Goal: Obtain resource: Download file/media

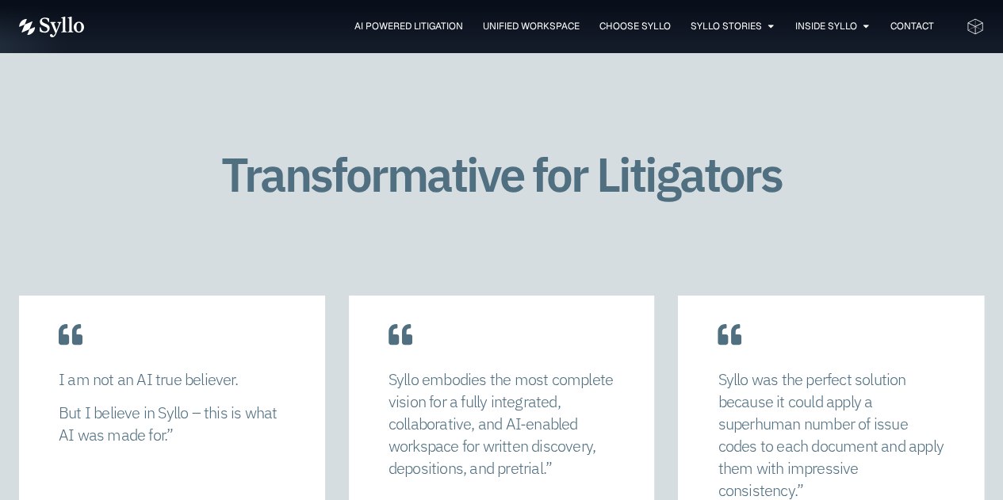
scroll to position [3012, 0]
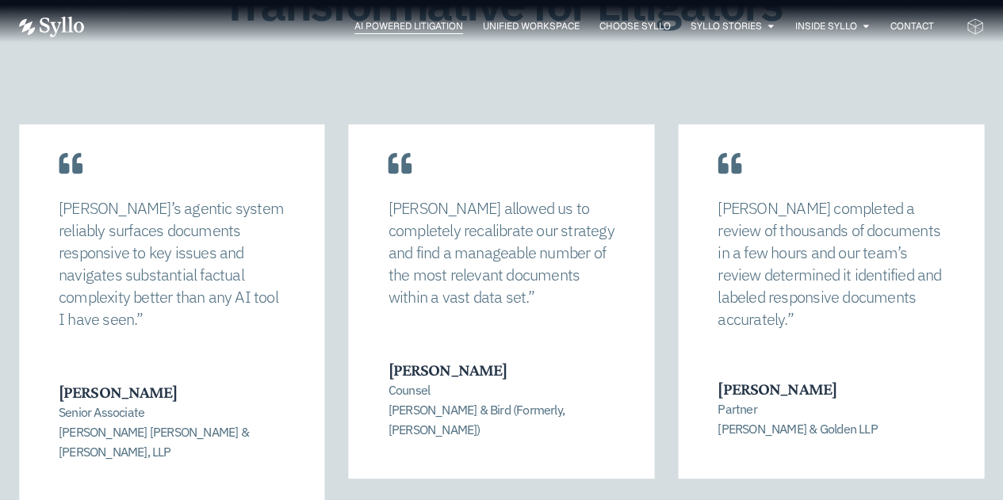
click at [378, 25] on span "AI Powered Litigation" at bounding box center [408, 26] width 109 height 14
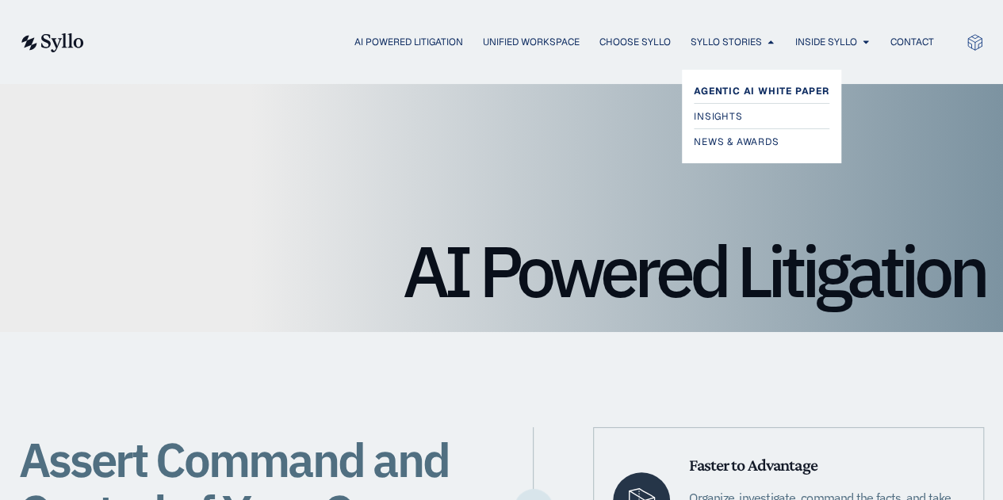
click at [743, 92] on span "Agentic AI White Paper" at bounding box center [762, 91] width 136 height 19
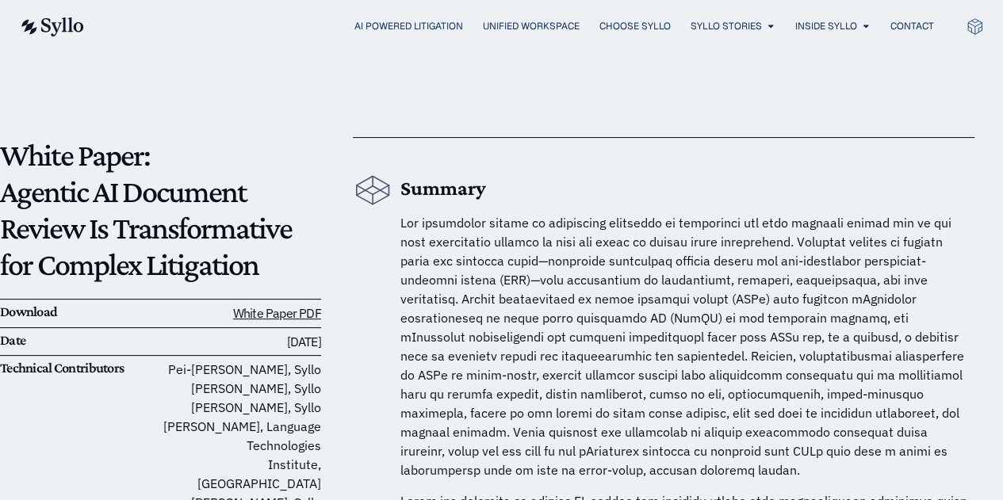
scroll to position [159, 0]
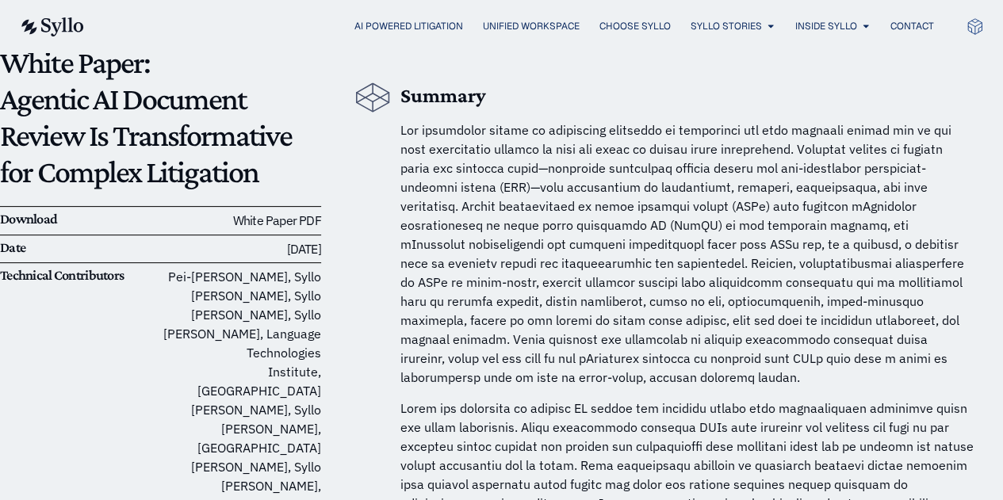
click at [254, 220] on link "White Paper PDF" at bounding box center [277, 220] width 88 height 16
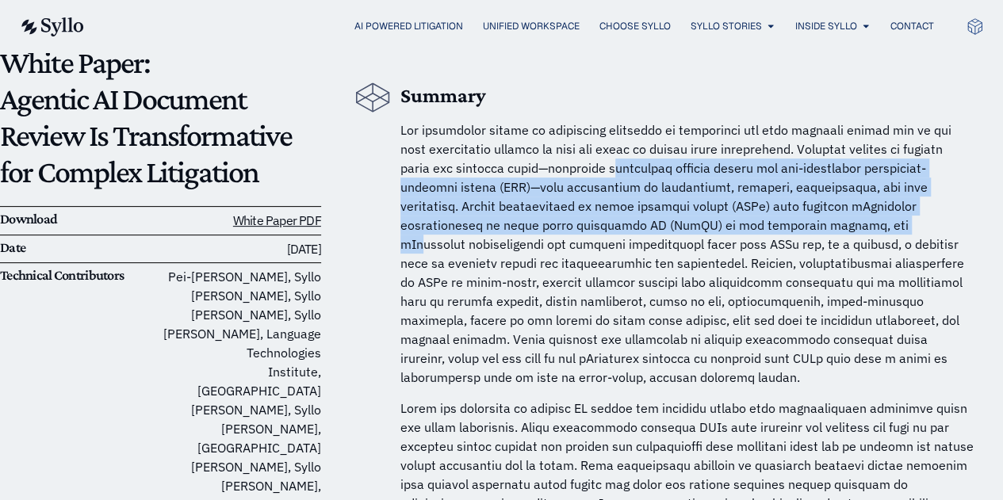
drag, startPoint x: 615, startPoint y: 160, endPoint x: 783, endPoint y: 227, distance: 180.8
click at [783, 227] on span at bounding box center [682, 253] width 564 height 263
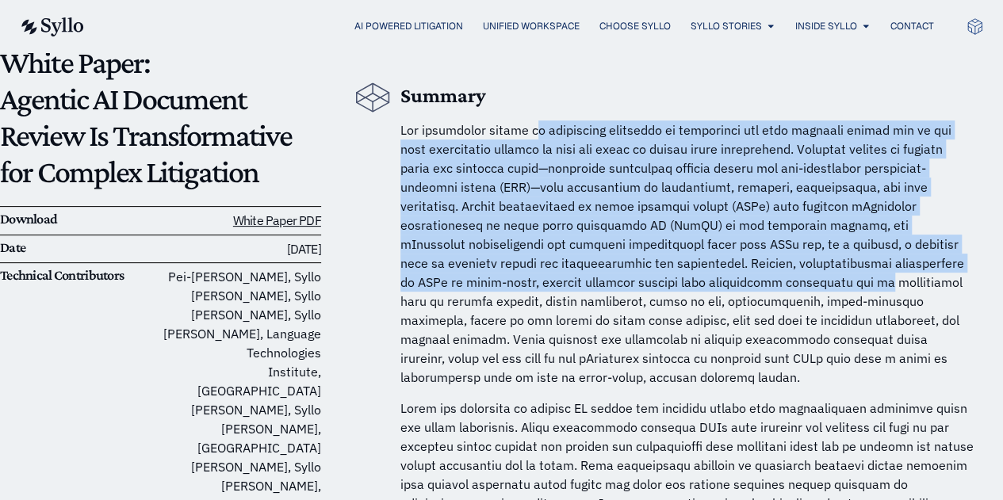
drag, startPoint x: 535, startPoint y: 128, endPoint x: 710, endPoint y: 278, distance: 231.0
click at [710, 278] on span at bounding box center [682, 253] width 564 height 263
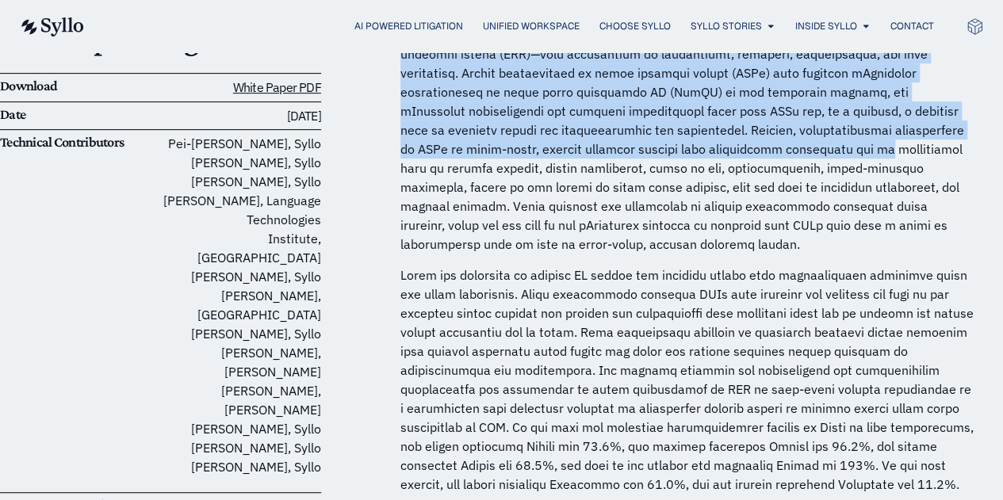
scroll to position [317, 0]
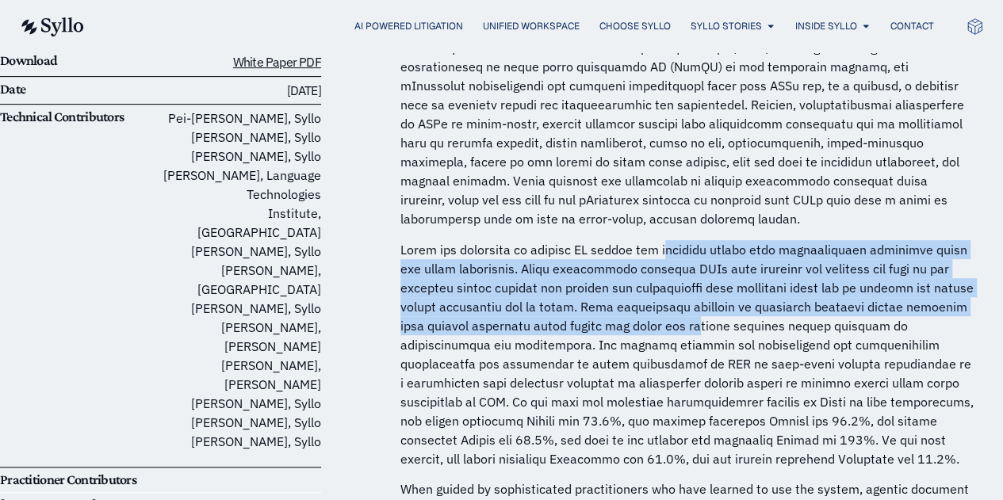
drag, startPoint x: 681, startPoint y: 255, endPoint x: 736, endPoint y: 319, distance: 84.3
click at [736, 319] on p at bounding box center [687, 354] width 574 height 228
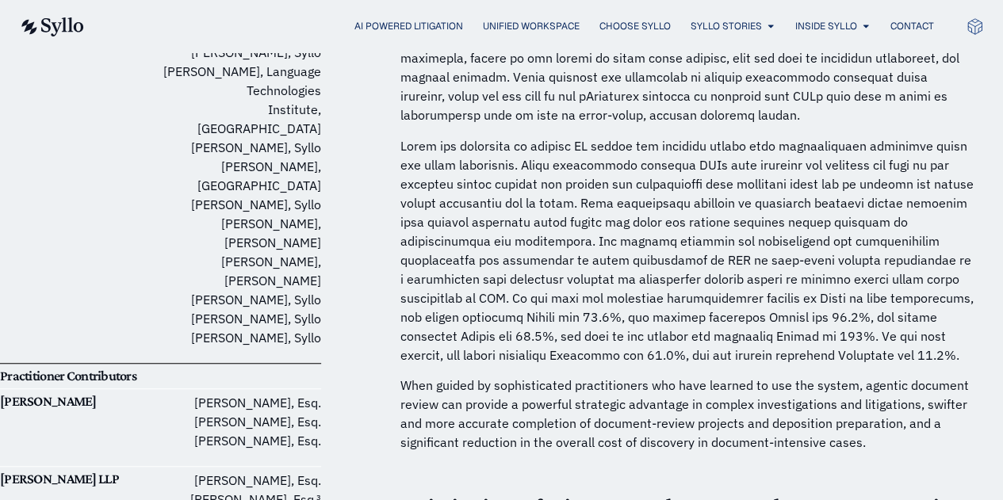
scroll to position [476, 0]
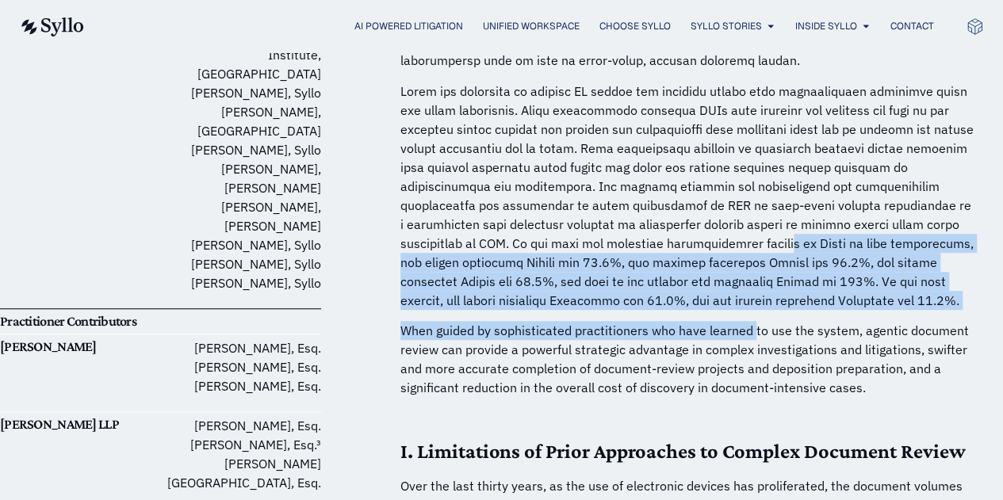
drag, startPoint x: 701, startPoint y: 247, endPoint x: 751, endPoint y: 322, distance: 90.8
click at [751, 323] on p "When guided by sophisticated practitioners who have learned to use the system, …" at bounding box center [687, 359] width 574 height 76
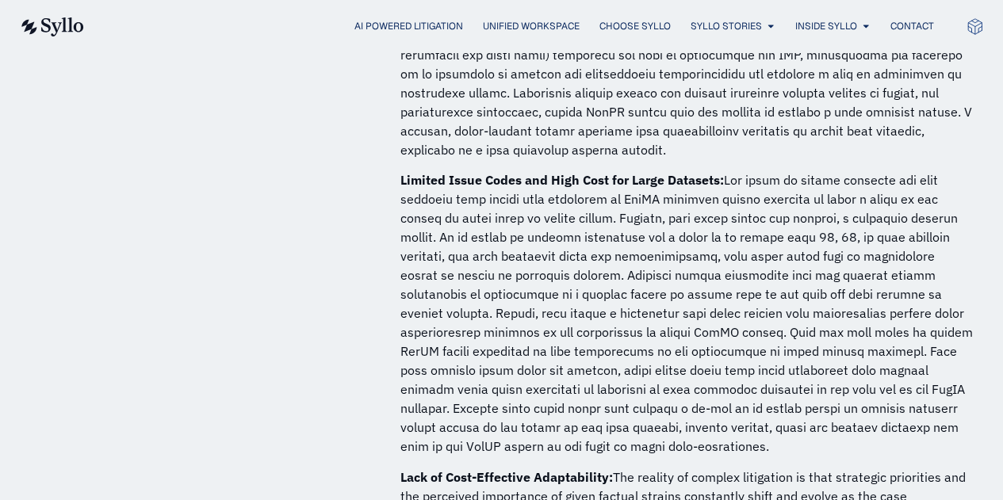
scroll to position [3171, 0]
